Goal: Task Accomplishment & Management: Manage account settings

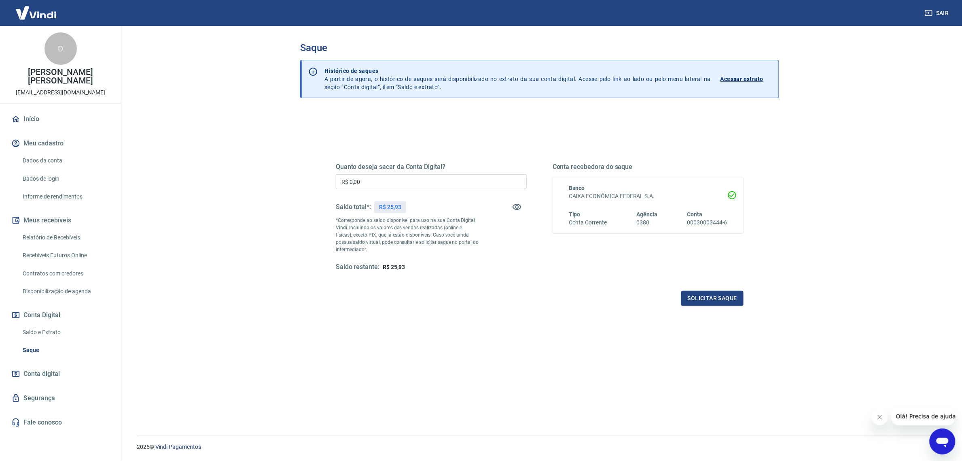
click at [32, 229] on link "Relatório de Recebíveis" at bounding box center [65, 237] width 92 height 17
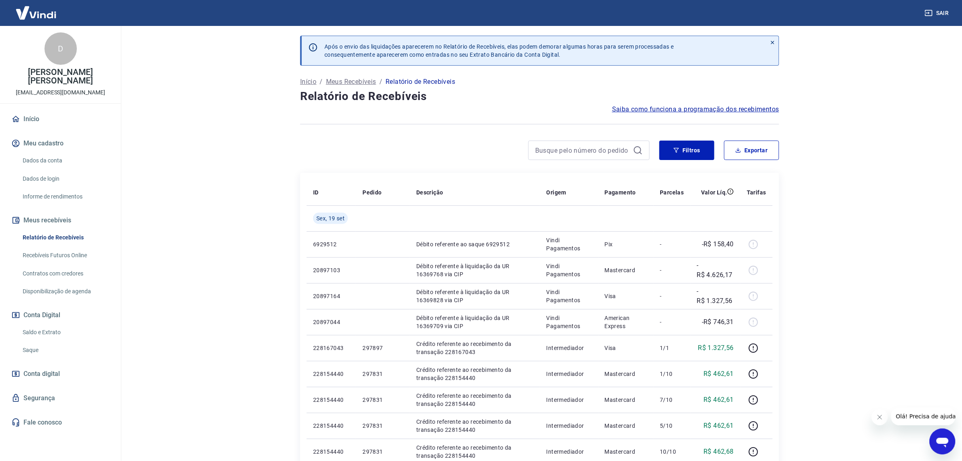
click at [36, 327] on link "Saldo e Extrato" at bounding box center [65, 332] width 92 height 17
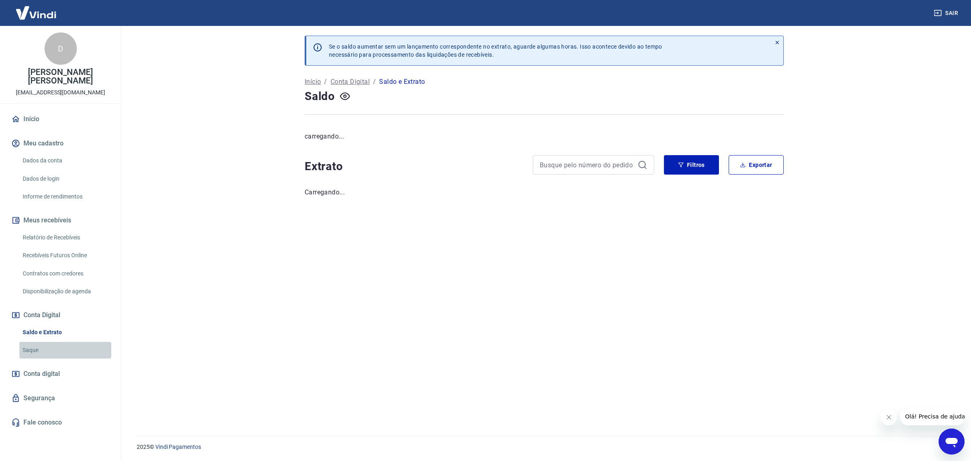
click at [29, 344] on link "Saque" at bounding box center [65, 350] width 92 height 17
